Goal: Information Seeking & Learning: Learn about a topic

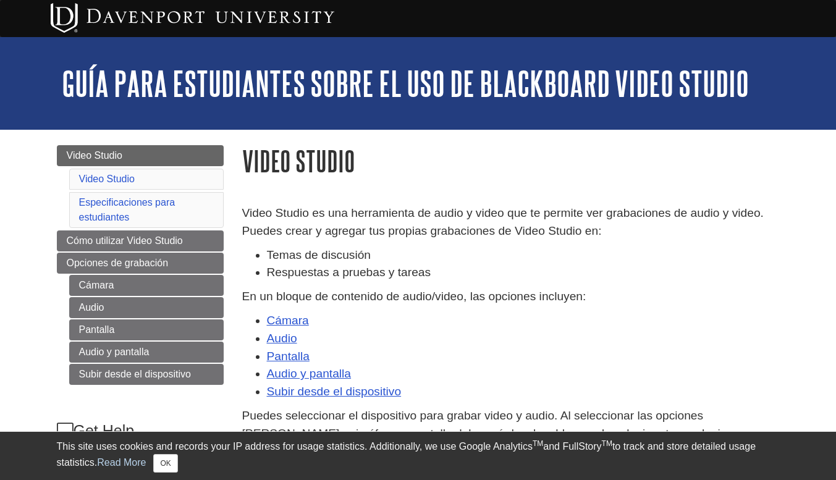
click at [652, 297] on p "En un bloque de contenido de audio/video, las opciones incluyen:" at bounding box center [511, 297] width 538 height 18
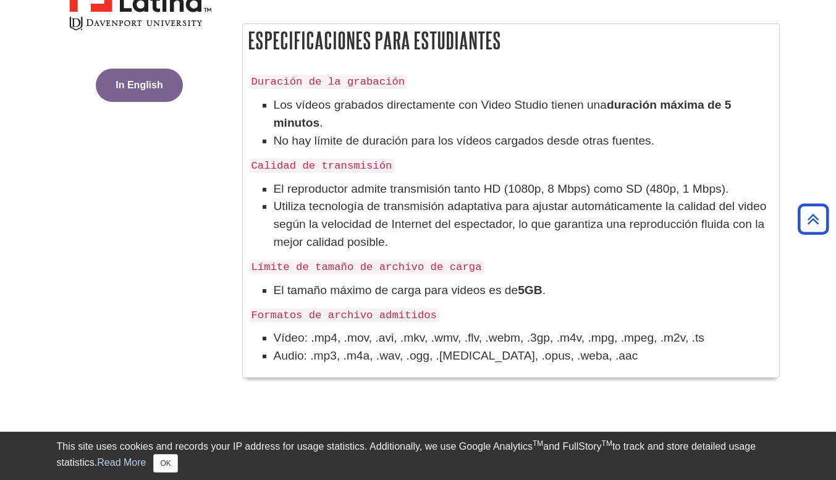
scroll to position [561, 0]
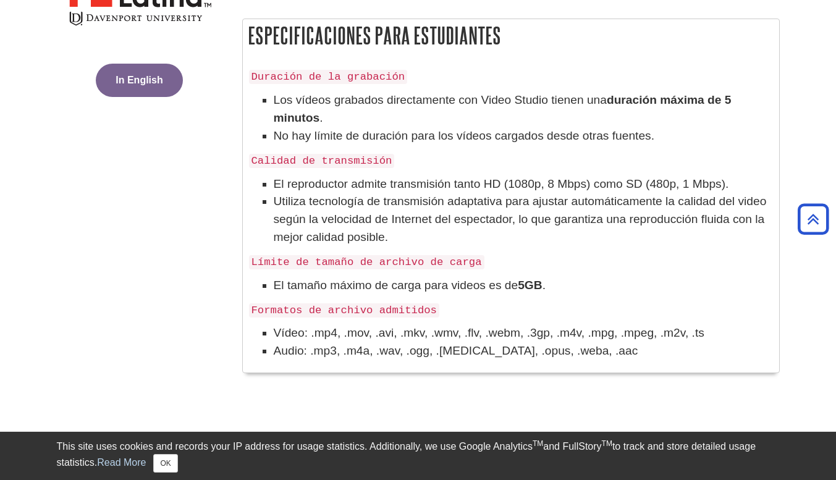
click at [141, 79] on button "In English" at bounding box center [139, 80] width 87 height 33
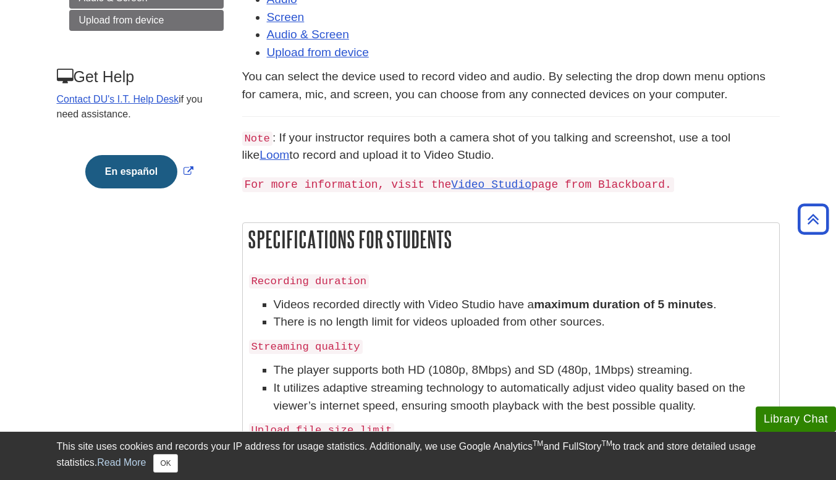
scroll to position [331, 0]
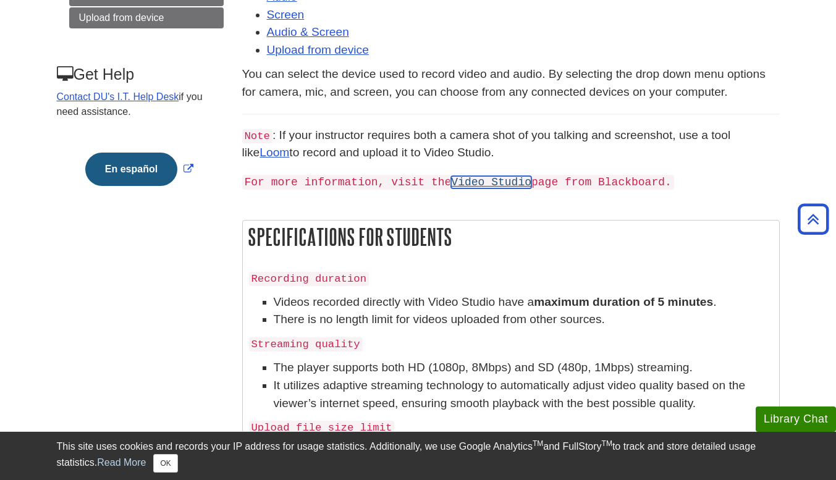
click at [486, 184] on link "Video Studio" at bounding box center [491, 182] width 80 height 12
